Goal: Find specific page/section: Find specific page/section

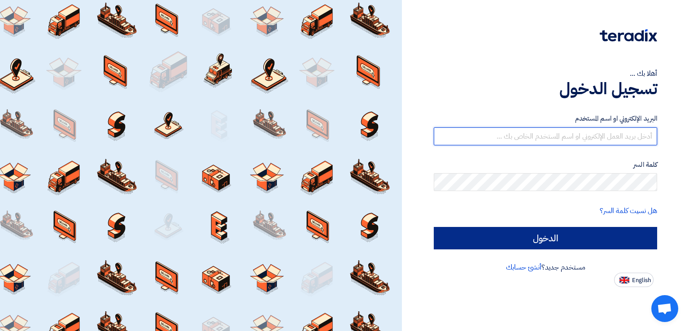
type input "[EMAIL_ADDRESS][DOMAIN_NAME]"
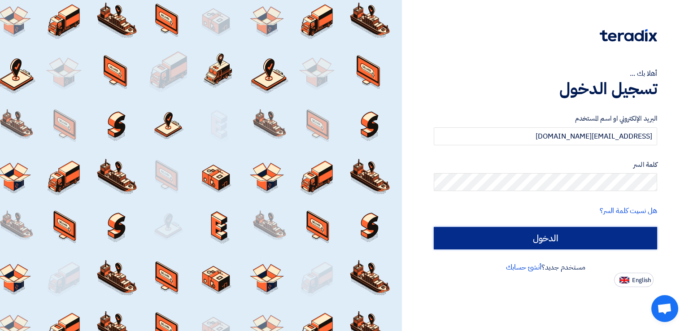
click at [558, 232] on input "الدخول" at bounding box center [545, 238] width 223 height 22
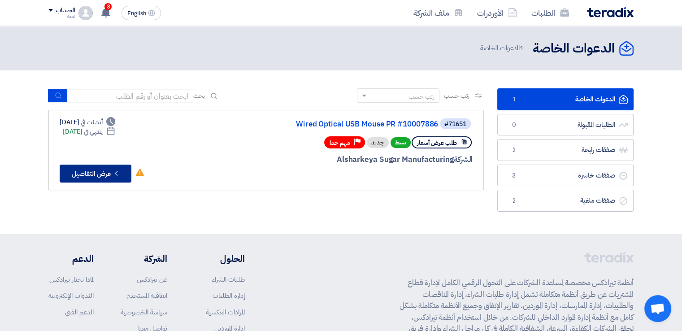
click at [102, 172] on button "Check details عرض التفاصيل" at bounding box center [96, 174] width 72 height 18
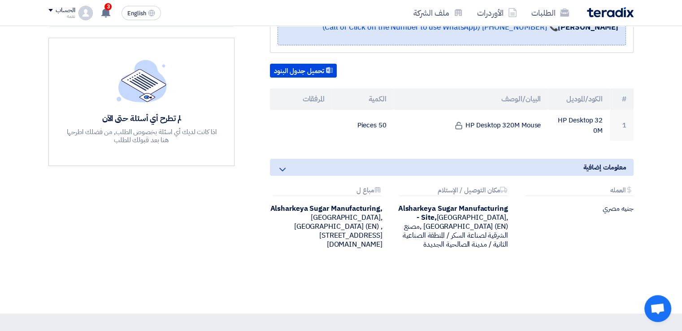
scroll to position [224, 0]
